Goal: Transaction & Acquisition: Download file/media

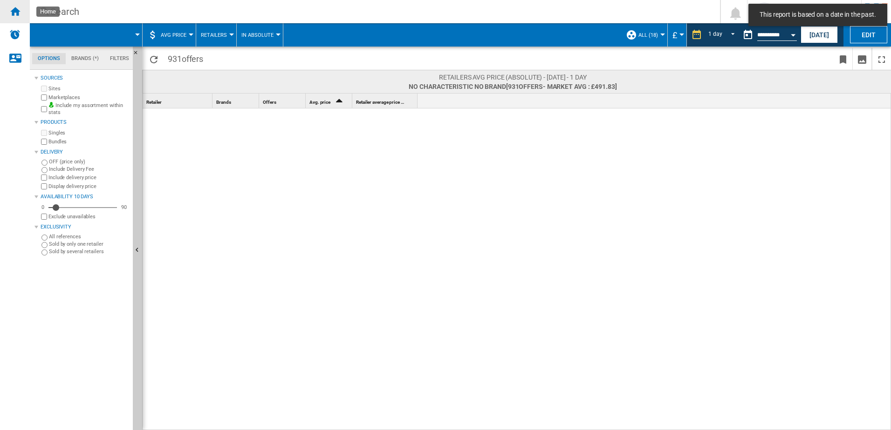
click at [24, 15] on div "Home" at bounding box center [15, 11] width 30 height 23
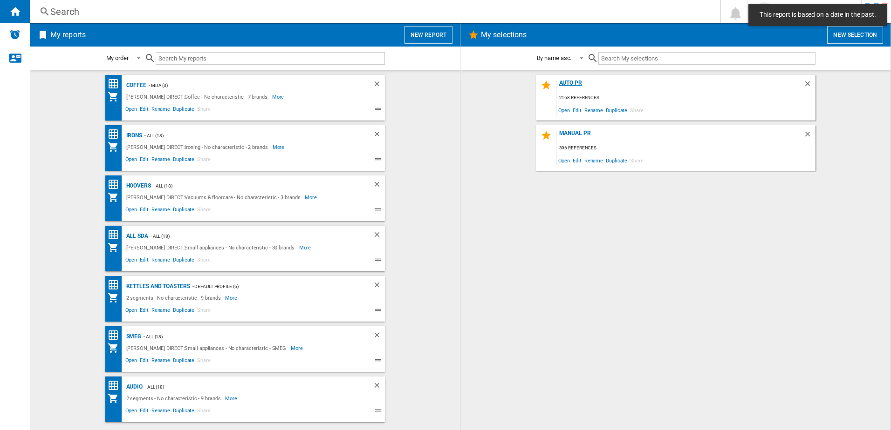
click at [575, 82] on div "AUTO PR" at bounding box center [680, 86] width 246 height 13
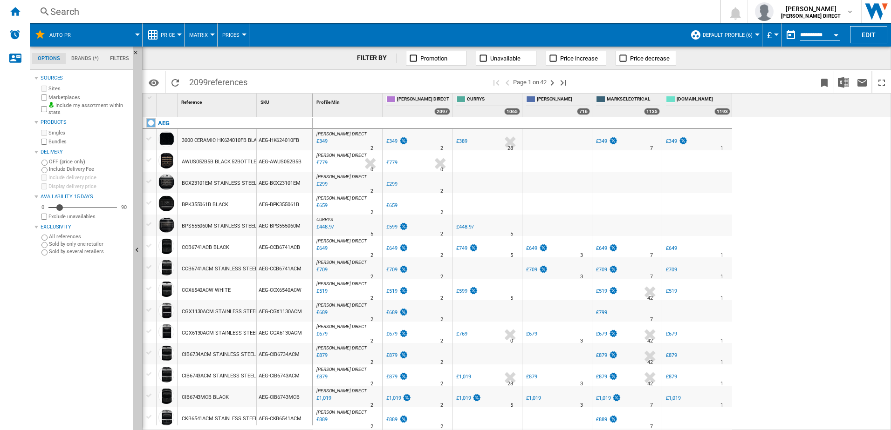
click at [718, 32] on span "Default profile (6)" at bounding box center [728, 35] width 50 height 6
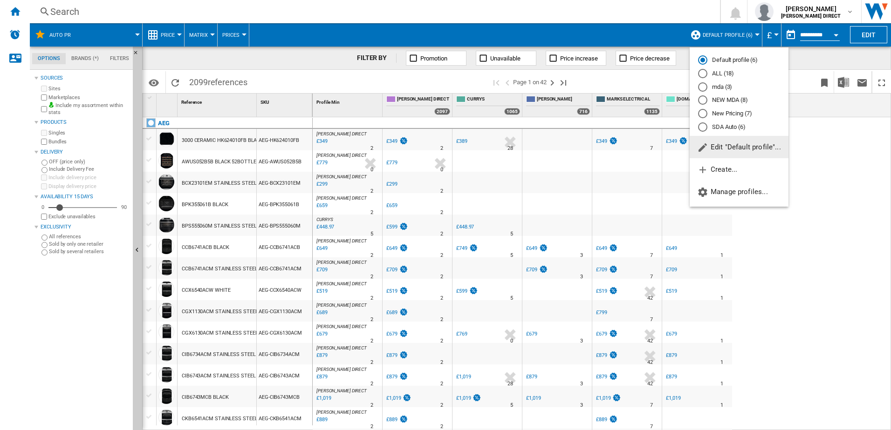
click at [729, 113] on md-radio-button "New Pricing (7)" at bounding box center [739, 113] width 82 height 9
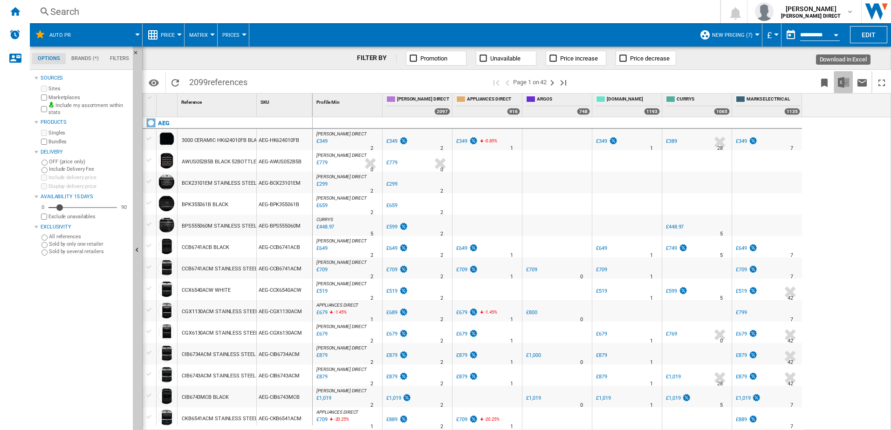
click at [846, 87] on img "Download in Excel" at bounding box center [843, 82] width 11 height 11
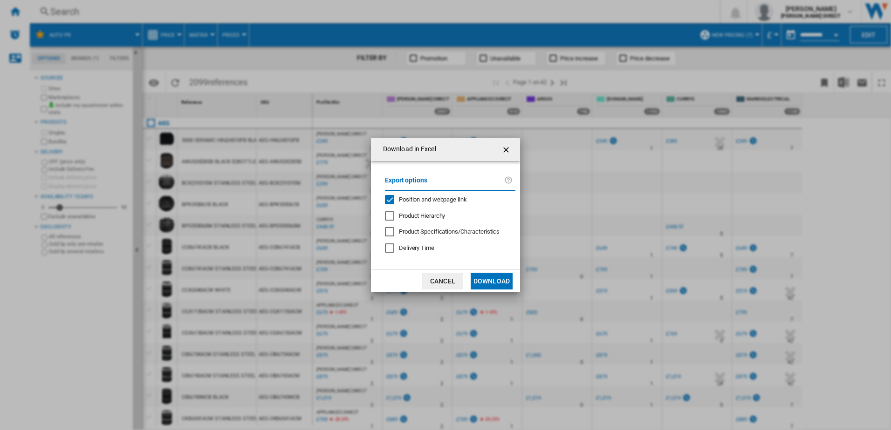
click at [404, 202] on span "Position and webpage link" at bounding box center [433, 199] width 68 height 7
click at [490, 282] on button "Download" at bounding box center [492, 281] width 42 height 17
